Goal: Information Seeking & Learning: Check status

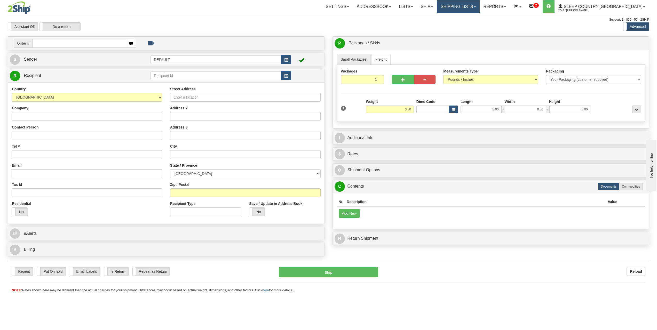
click at [479, 0] on link "Shipping lists" at bounding box center [458, 6] width 43 height 13
click at [474, 24] on span "Search Shipment History" at bounding box center [454, 25] width 40 height 4
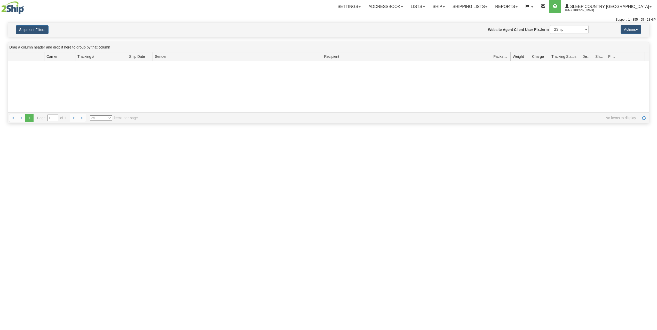
type input "From 08/25/2025 To 08/26/2025"
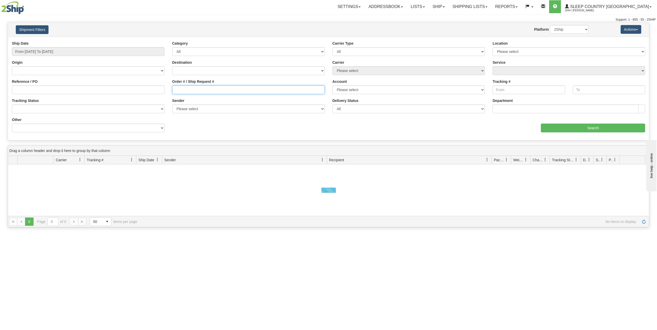
click at [194, 91] on input "Order # / Ship Request #" at bounding box center [248, 89] width 153 height 9
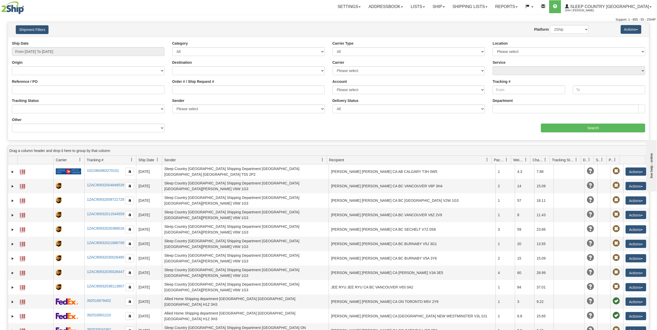
click at [240, 120] on div "Value" at bounding box center [248, 119] width 160 height 4
click at [220, 91] on input "Order # / Ship Request #" at bounding box center [248, 89] width 153 height 9
click at [521, 5] on link "Reports" at bounding box center [506, 6] width 30 height 13
click at [516, 28] on link "Dashboard" at bounding box center [497, 31] width 47 height 7
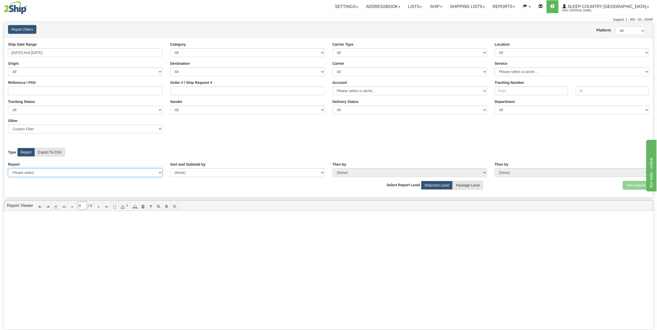
click at [68, 171] on select "Please select 1 Line Shipment Report Address Detail Basic Shipment Overview Can…" at bounding box center [85, 172] width 154 height 9
select select "Users\Tracking Detail.trdx"
click at [8, 168] on select "Please select 1 Line Shipment Report Address Detail Basic Shipment Overview Can…" at bounding box center [85, 172] width 154 height 9
click at [154, 158] on div "Ship Date Range 08/20/2025 And 08/26/2025 Category All Inbound Outbound Carrier…" at bounding box center [328, 118] width 649 height 160
click at [636, 185] on button "View Report" at bounding box center [636, 185] width 26 height 9
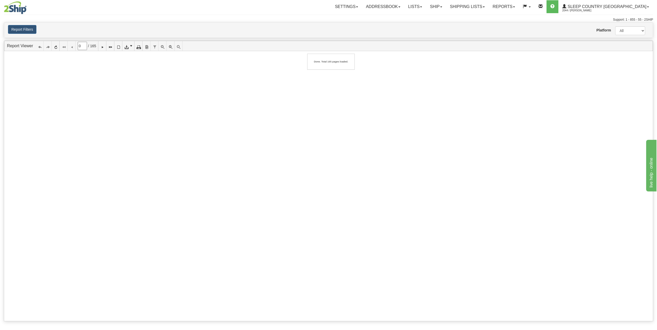
type input "1"
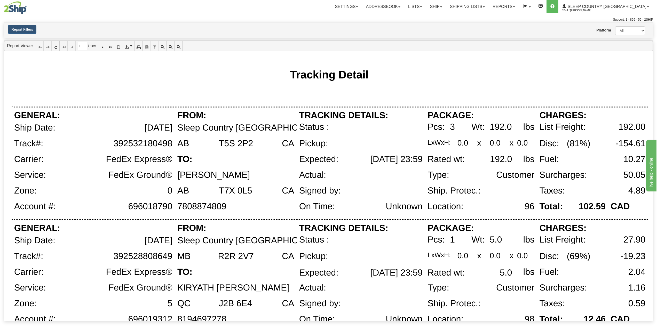
drag, startPoint x: 365, startPoint y: 158, endPoint x: 409, endPoint y: 156, distance: 44.4
click at [409, 156] on div "08/27/2025 23:59" at bounding box center [396, 160] width 52 height 10
click at [376, 170] on div "08/27/2025 23:59" at bounding box center [384, 163] width 81 height 16
click at [29, 26] on button "Report Filters" at bounding box center [22, 29] width 28 height 9
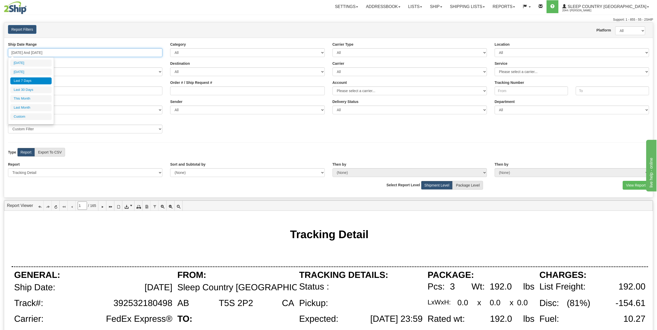
click at [61, 50] on input "08/20/2025 And 08/26/2025" at bounding box center [85, 52] width 154 height 9
click at [27, 93] on li "Last 30 Days" at bounding box center [30, 89] width 41 height 7
type input "07/28/2025 And 08/26/2025"
click at [67, 49] on input "07/28/2025 And 08/26/2025" at bounding box center [85, 52] width 154 height 9
type input "08/25/2025"
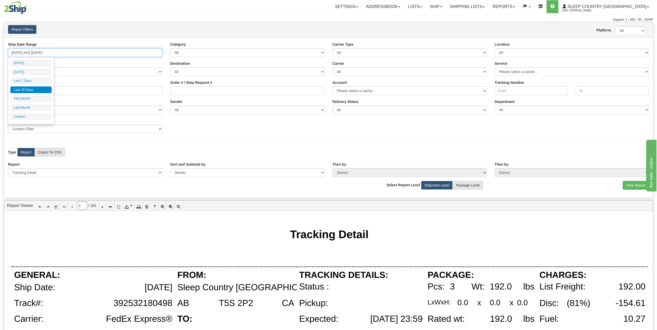
type input "08/25/2025"
type input "08/20/2025"
type input "[DATE]"
type input "08/01/2025"
type input "08/31/2025"
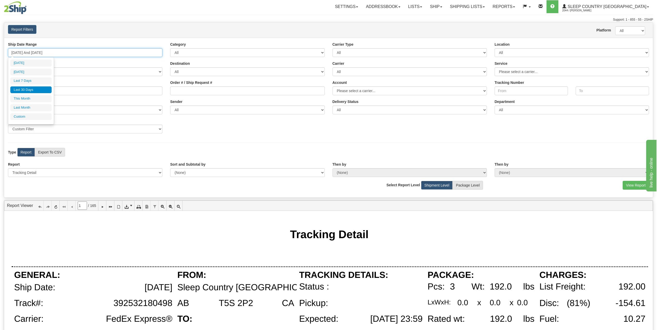
type input "07/28/2025"
type input "[DATE]"
type input "08/01/2025"
type input "08/31/2025"
type input "07/01/2025"
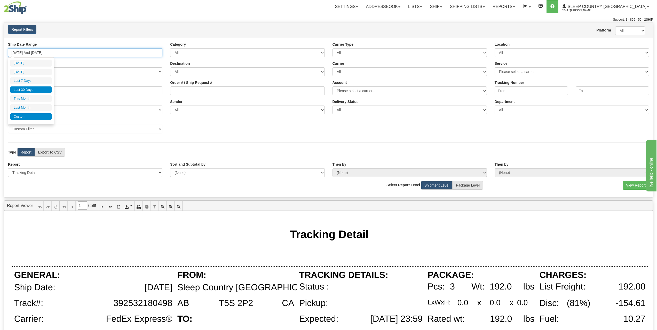
type input "07/31/2025"
type input "07/28/2025"
type input "[DATE]"
click at [34, 117] on li "Custom" at bounding box center [30, 116] width 41 height 7
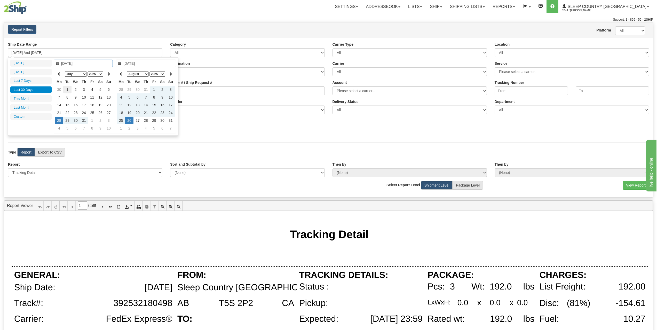
type input "07/01/2025"
click at [68, 88] on td "1" at bounding box center [67, 90] width 8 height 8
type input "07/31/2025"
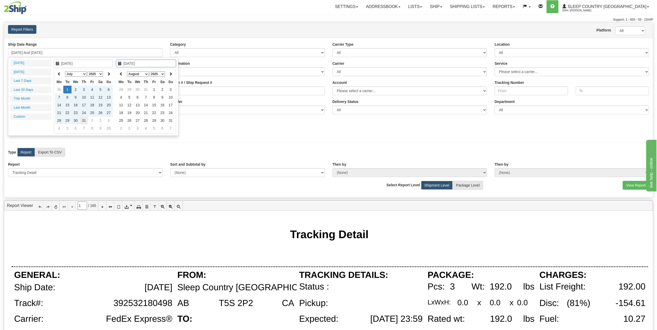
click at [85, 120] on td "31" at bounding box center [84, 121] width 8 height 8
type input "07/01/2025 And 07/31/2025"
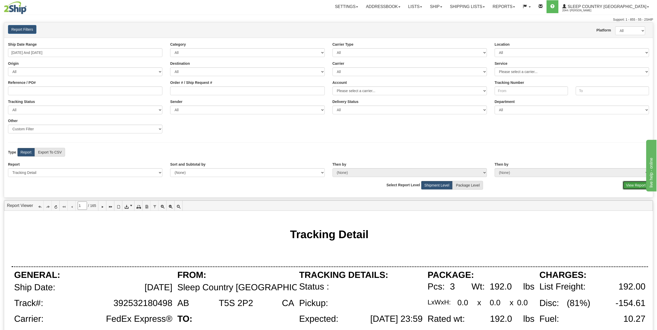
click at [635, 187] on button "View Report" at bounding box center [636, 185] width 26 height 9
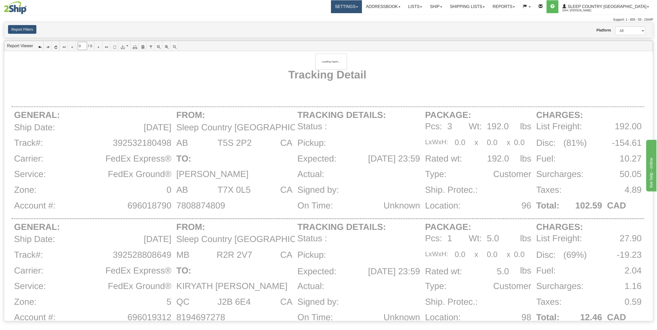
type input "1"
